Goal: Share content: Share content

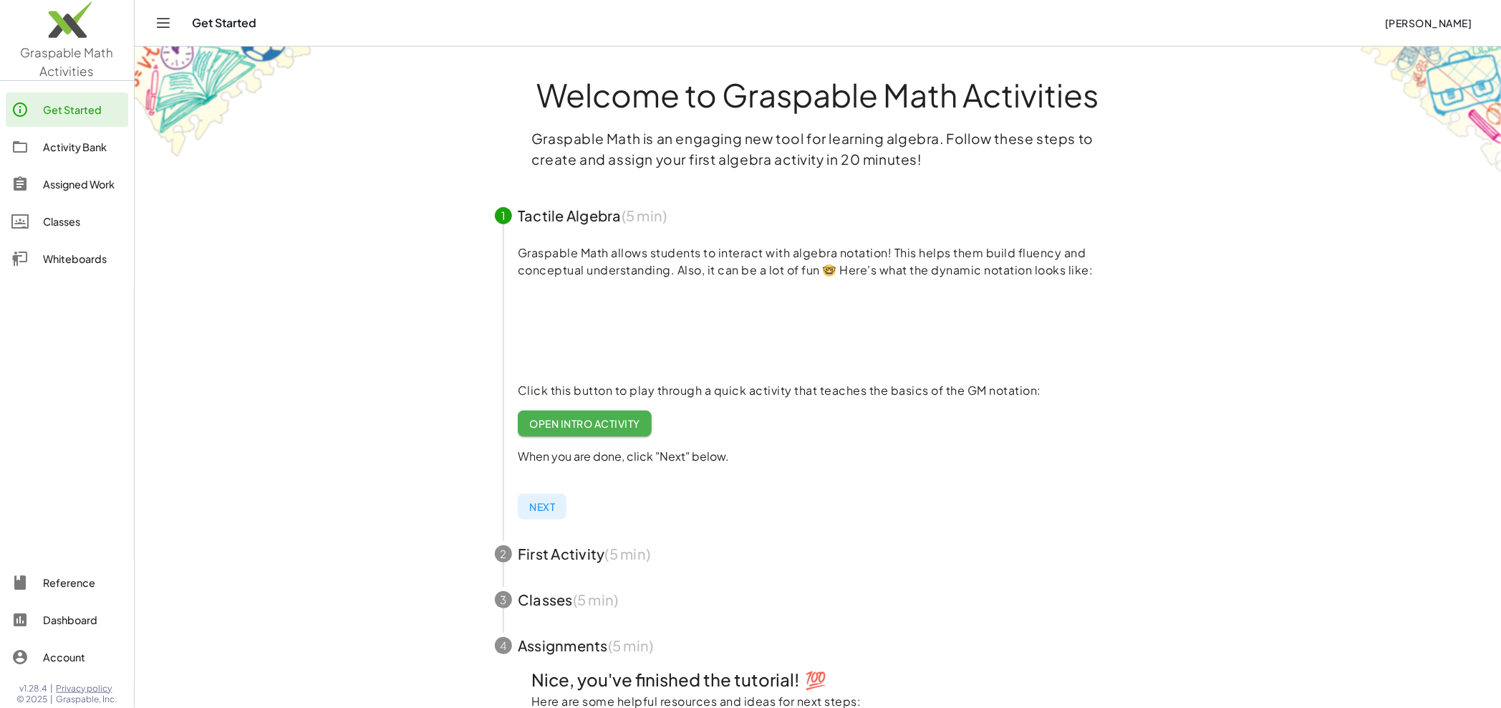
click at [85, 152] on div "Activity Bank" at bounding box center [83, 146] width 80 height 17
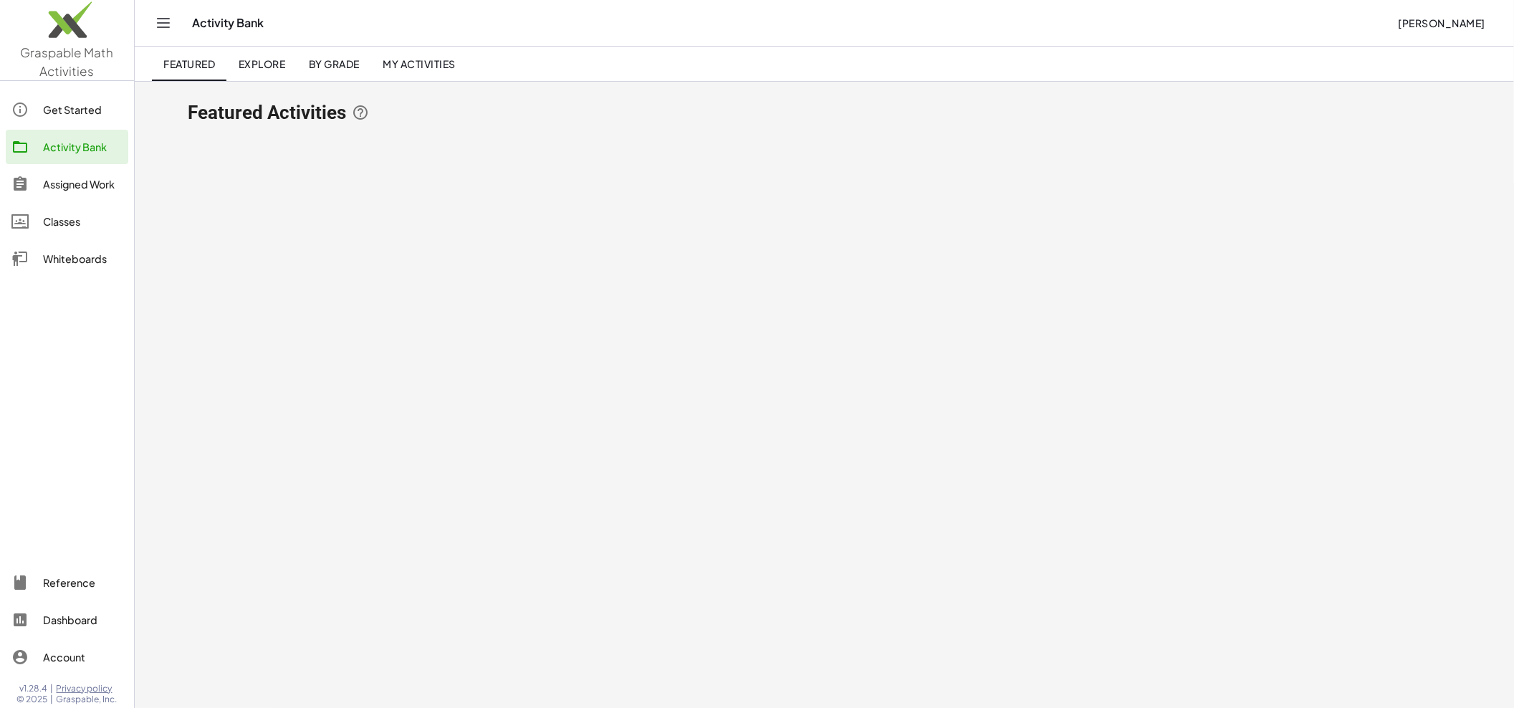
click at [426, 66] on span "My Activities" at bounding box center [419, 63] width 73 height 13
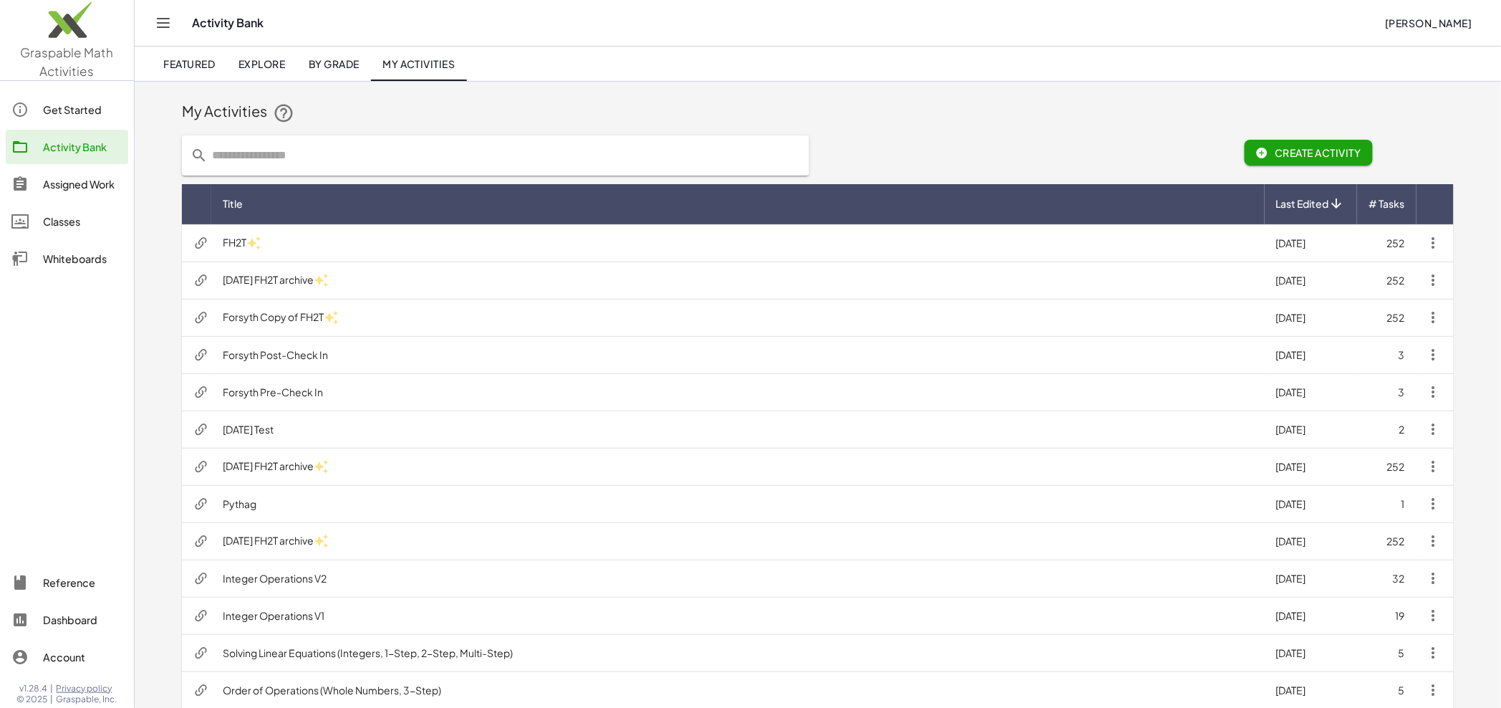
click at [1439, 317] on icon "button" at bounding box center [1433, 317] width 17 height 17
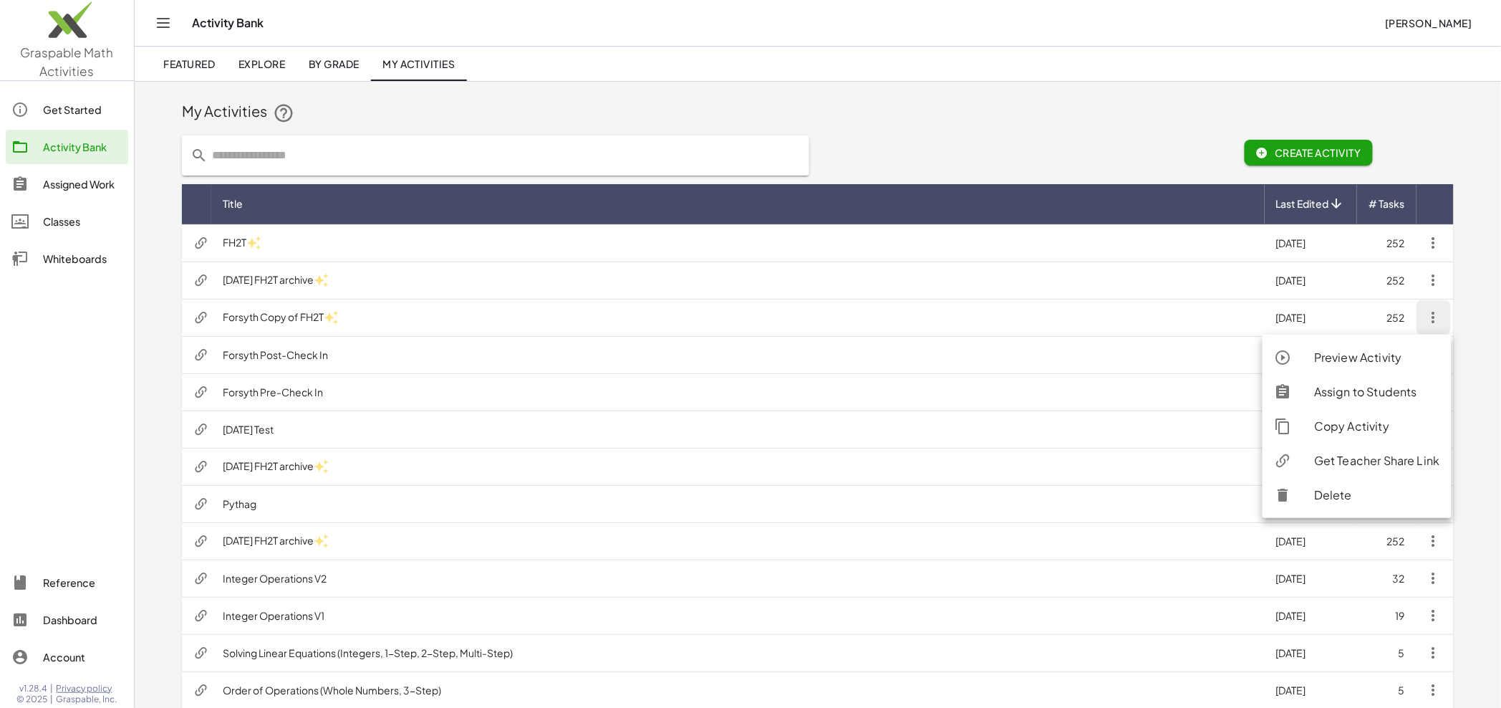
click at [1360, 458] on div "Get Teacher Share Link" at bounding box center [1376, 460] width 125 height 17
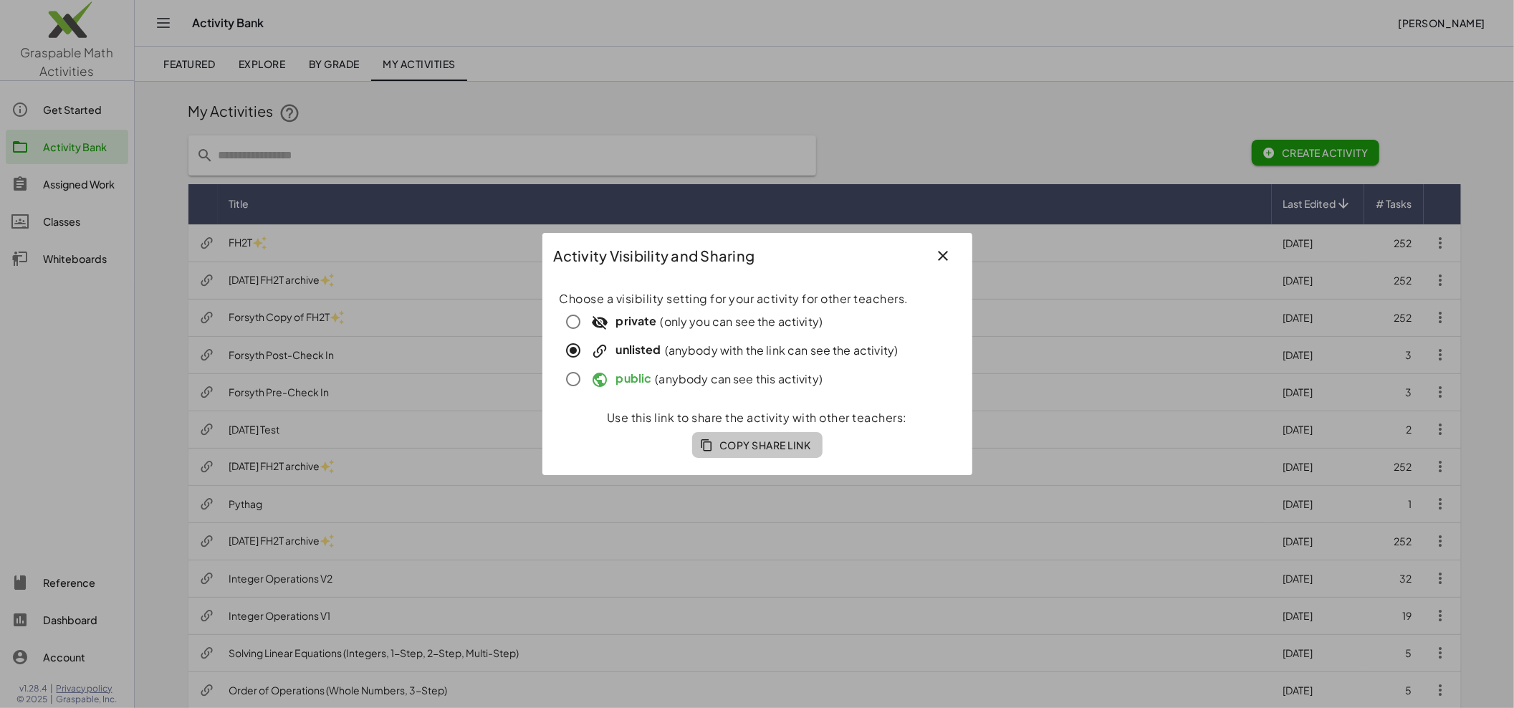
click at [761, 440] on span "Copy Share Link" at bounding box center [756, 444] width 107 height 13
